Goal: Communication & Community: Answer question/provide support

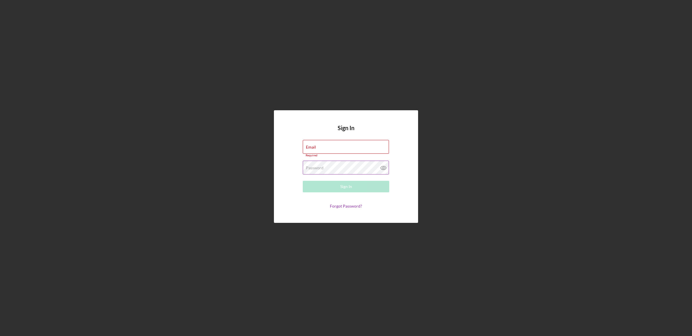
type input "[EMAIL_ADDRESS][DOMAIN_NAME]"
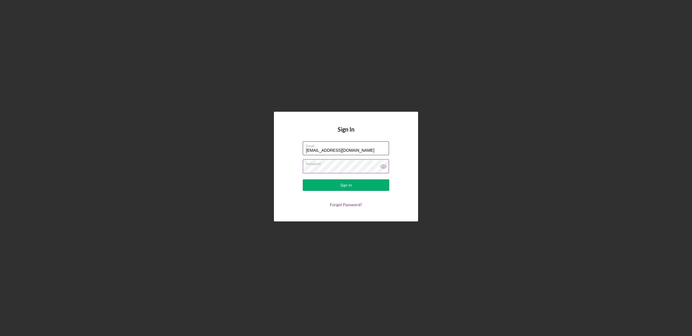
click at [303, 180] on button "Sign In" at bounding box center [346, 186] width 86 height 12
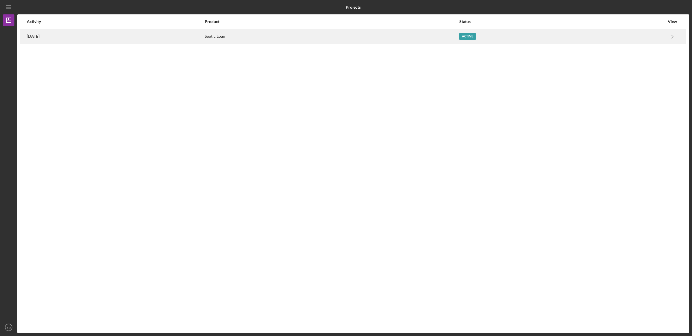
click at [204, 33] on div "[DATE]" at bounding box center [115, 36] width 177 height 14
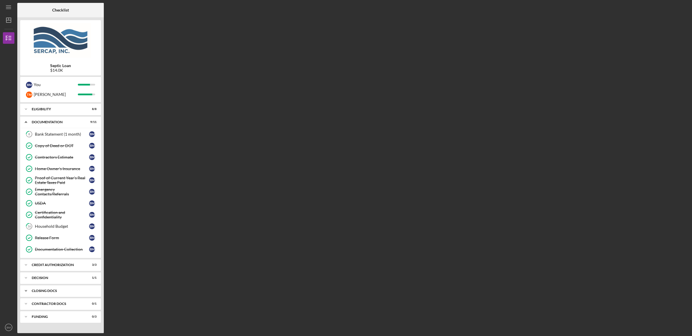
click at [70, 293] on div "CLOSING DOCS" at bounding box center [63, 290] width 62 height 3
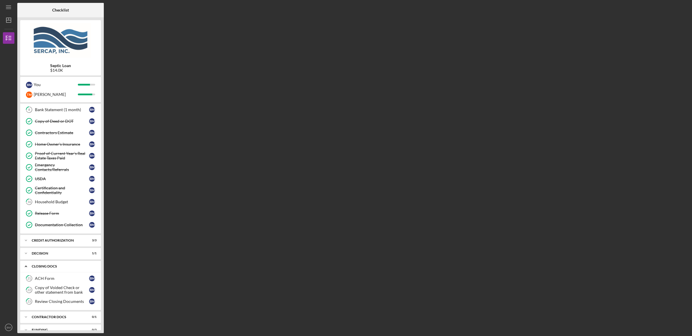
scroll to position [35, 0]
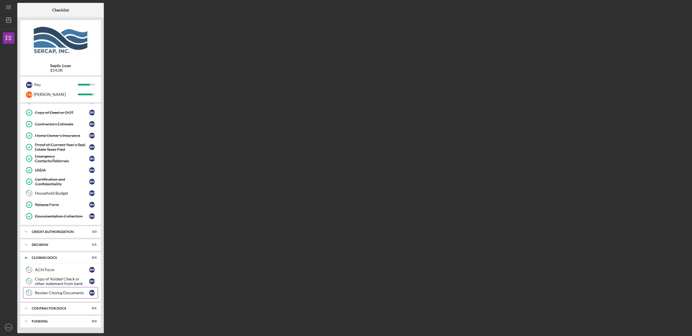
click at [66, 297] on link "23 Review Closing Documents B M" at bounding box center [60, 293] width 75 height 12
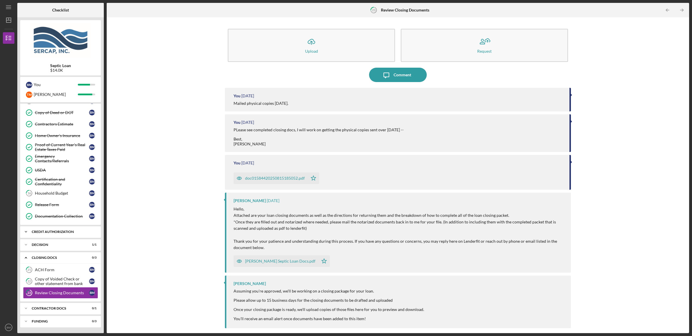
click at [50, 237] on div "Icon/Expander CREDIT AUTHORIZATION 3 / 3" at bounding box center [60, 232] width 81 height 12
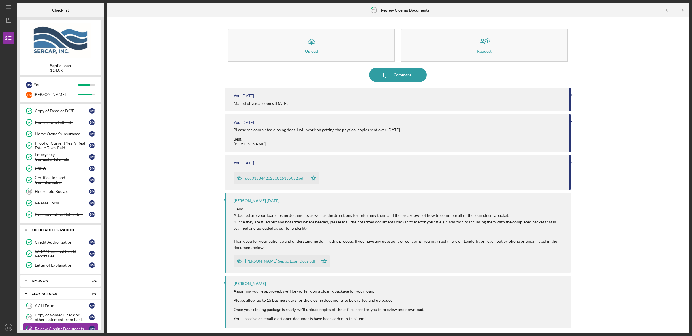
click at [50, 236] on div "Icon/Expander CREDIT AUTHORIZATION 3 / 3" at bounding box center [60, 231] width 81 height 12
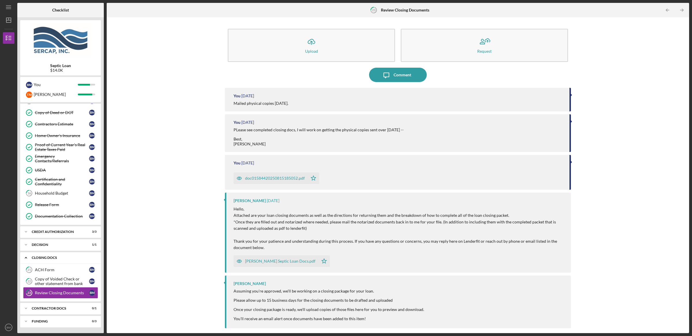
click at [49, 254] on div "Icon/Expander CLOSING DOCS 0 / 3" at bounding box center [60, 258] width 81 height 12
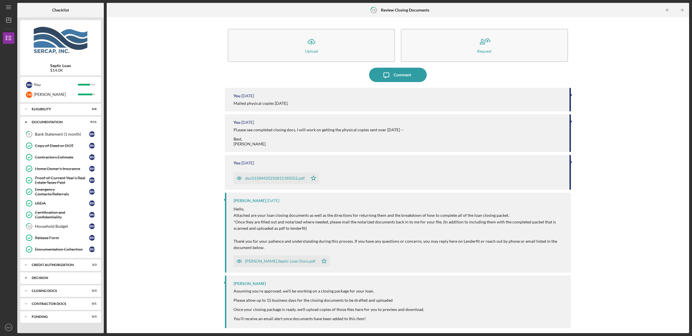
click at [45, 282] on div "Icon/Expander Decision 1 / 1" at bounding box center [60, 278] width 81 height 12
click at [44, 312] on div "Icon/Expander CLOSING DOCS 0 / 3" at bounding box center [60, 306] width 81 height 12
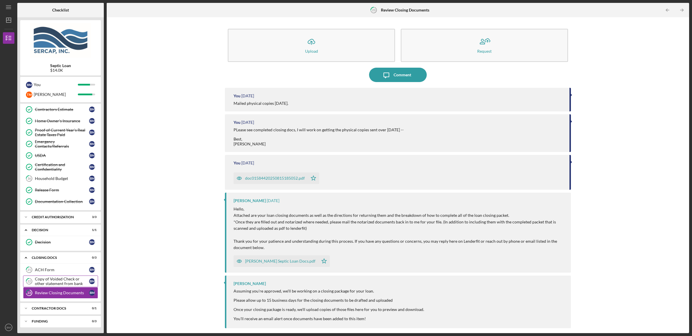
scroll to position [50, 0]
click at [50, 250] on div "Decision Decision B M" at bounding box center [60, 244] width 81 height 14
click at [50, 244] on div "Decision" at bounding box center [62, 242] width 54 height 5
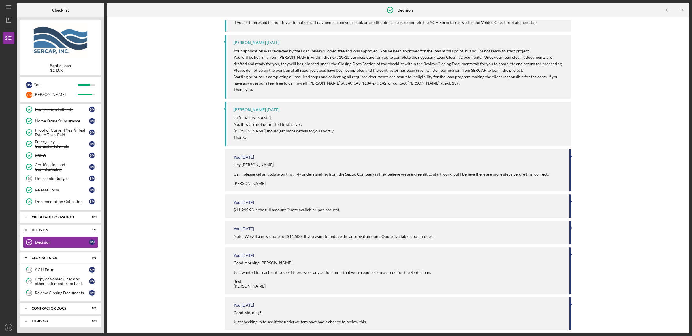
scroll to position [54, 0]
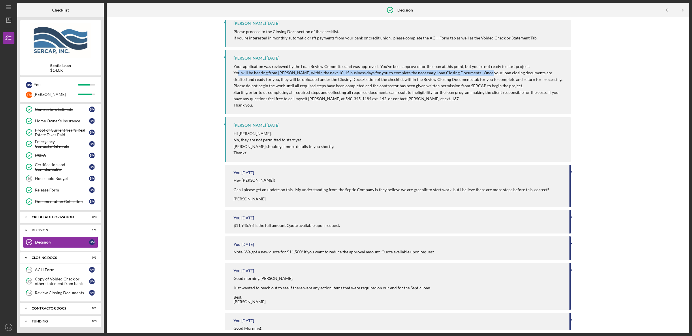
drag, startPoint x: 237, startPoint y: 76, endPoint x: 485, endPoint y: 74, distance: 247.6
click at [485, 74] on p "You will be hearing from [PERSON_NAME] within the next 10-15 business days for …" at bounding box center [398, 76] width 331 height 13
click at [66, 299] on div "21 ACH Form B M 22 Copy of Voided Check or other statement from bank B M 23 Rev…" at bounding box center [60, 282] width 81 height 37
click at [67, 296] on link "23 Review Closing Documents B M" at bounding box center [60, 293] width 75 height 12
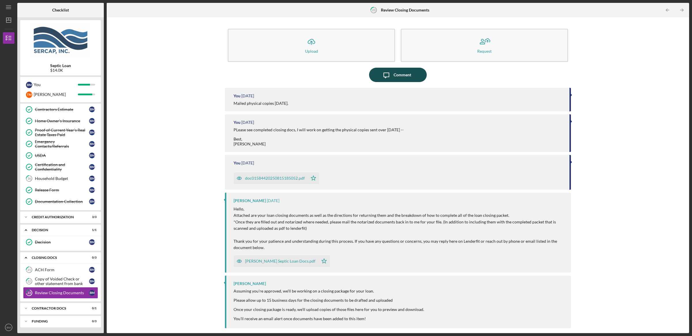
click at [404, 73] on div "Comment" at bounding box center [402, 75] width 18 height 14
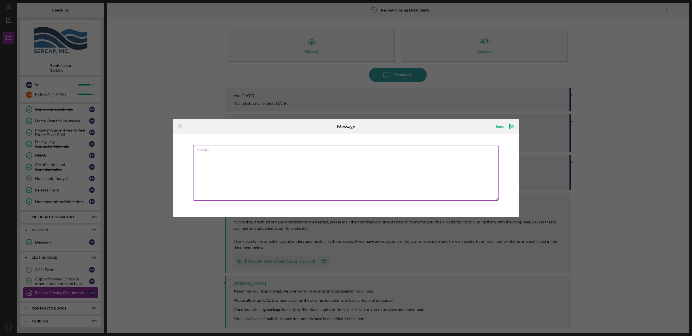
drag, startPoint x: 353, startPoint y: 157, endPoint x: 350, endPoint y: 158, distance: 3.6
click at [350, 158] on textarea "Message" at bounding box center [345, 173] width 305 height 56
click at [248, 158] on textarea "Checking in to verify you recieved" at bounding box center [345, 173] width 305 height 56
click at [248, 157] on textarea "Checking in to verify you recieved" at bounding box center [345, 173] width 305 height 56
click at [289, 154] on textarea "Checking in to verify you received physical and didgital copies. Best, [PERSON_…" at bounding box center [345, 173] width 305 height 56
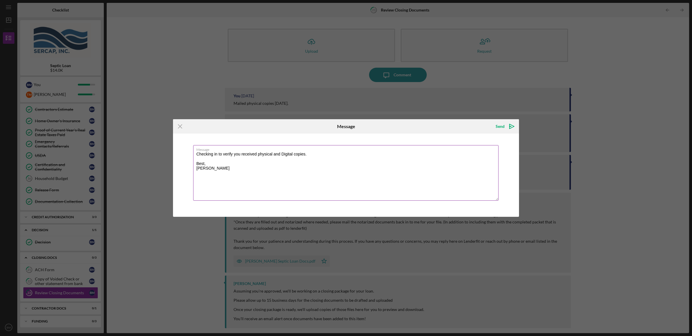
click at [331, 156] on textarea "Checking in to verify you received physical and Digital copies. Best, [PERSON_N…" at bounding box center [345, 173] width 305 height 56
type textarea "Checking in to verify you received physical and Digital copies. We are stuck go…"
click at [500, 125] on div "Send" at bounding box center [500, 127] width 9 height 12
